Goal: Task Accomplishment & Management: Manage account settings

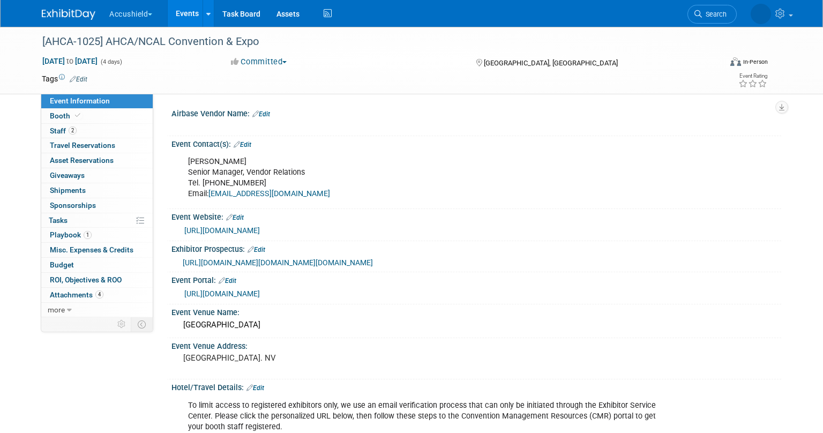
select select "Yes"
select select "WIP"
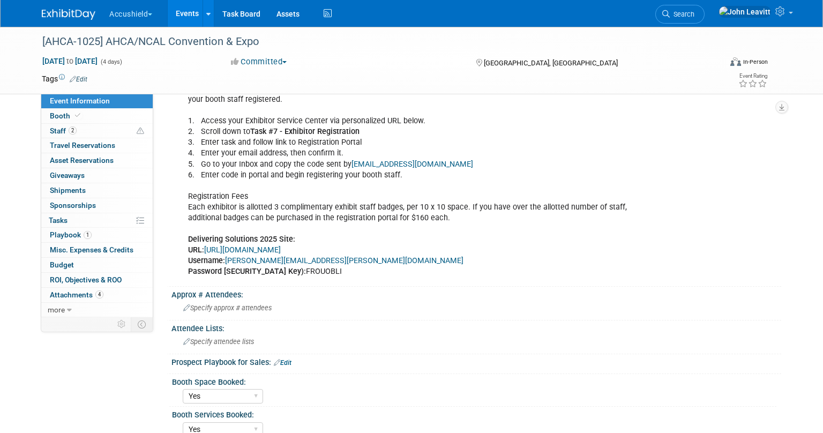
click at [66, 12] on img at bounding box center [69, 14] width 54 height 11
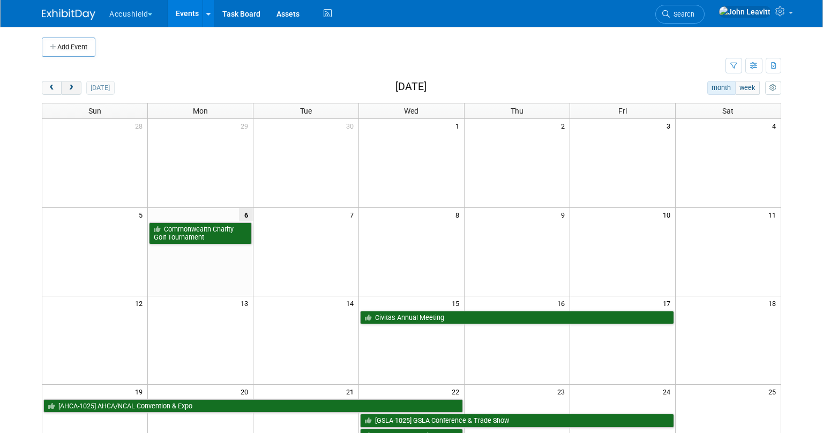
click at [73, 82] on button "next" at bounding box center [71, 88] width 20 height 14
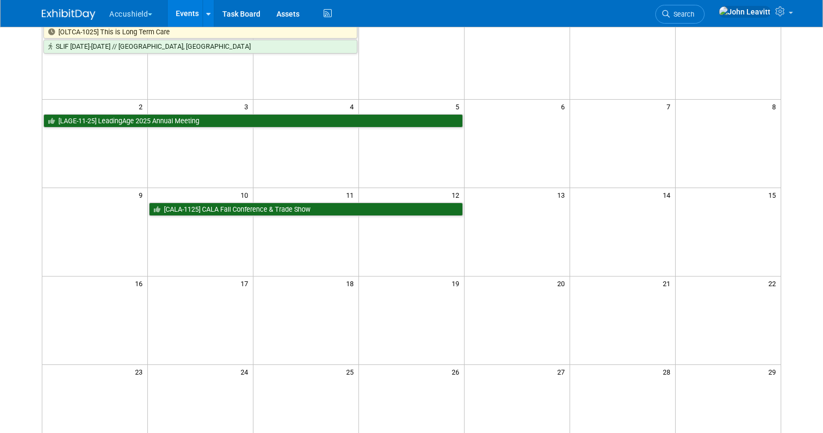
scroll to position [111, 0]
